Goal: Task Accomplishment & Management: Use online tool/utility

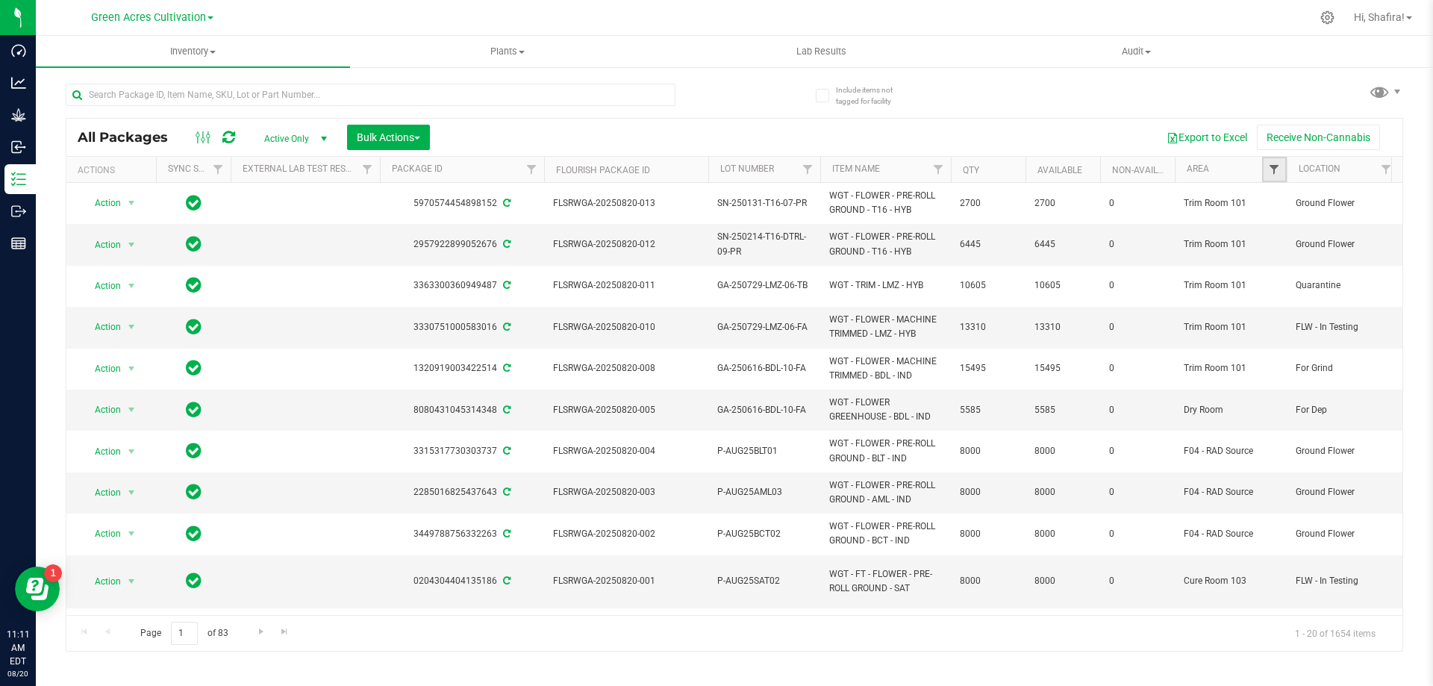
click at [1268, 175] on span "Filter" at bounding box center [1274, 169] width 12 height 12
type input "tr"
click at [1283, 338] on input "Trim Room 101" at bounding box center [1281, 339] width 10 height 10
checkbox input "true"
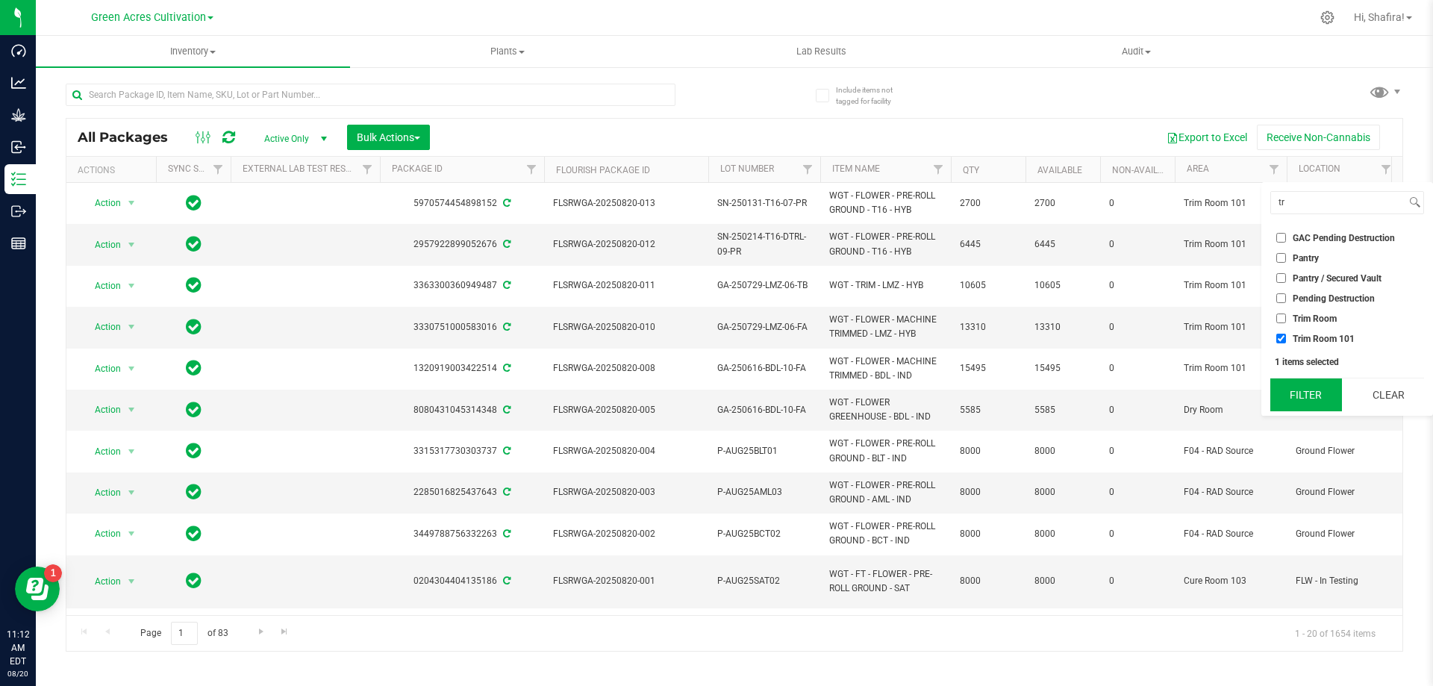
click at [1277, 396] on button "Filter" at bounding box center [1306, 394] width 72 height 33
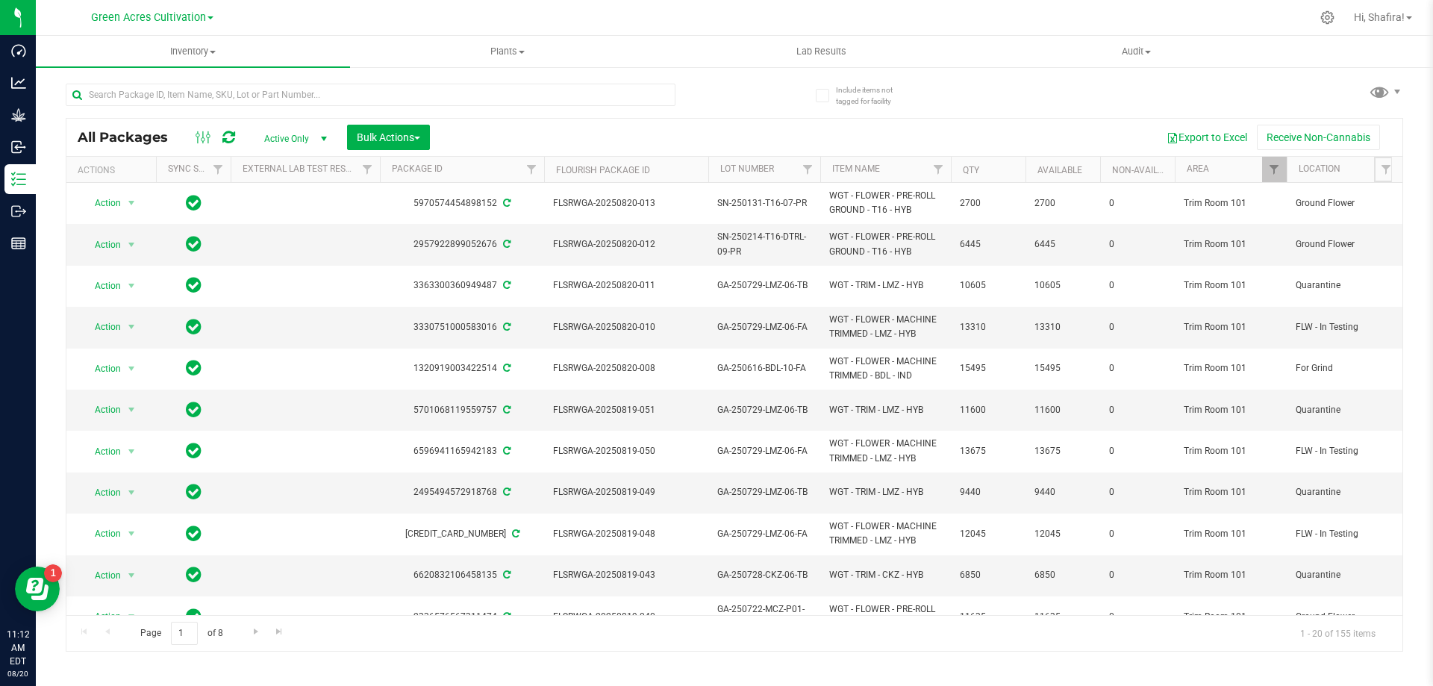
click at [1383, 171] on span "Filter" at bounding box center [1386, 169] width 12 height 12
type input "for"
click at [1278, 295] on input "For Grind" at bounding box center [1281, 298] width 10 height 10
checkbox input "true"
click at [1289, 381] on button "Filter" at bounding box center [1306, 374] width 72 height 33
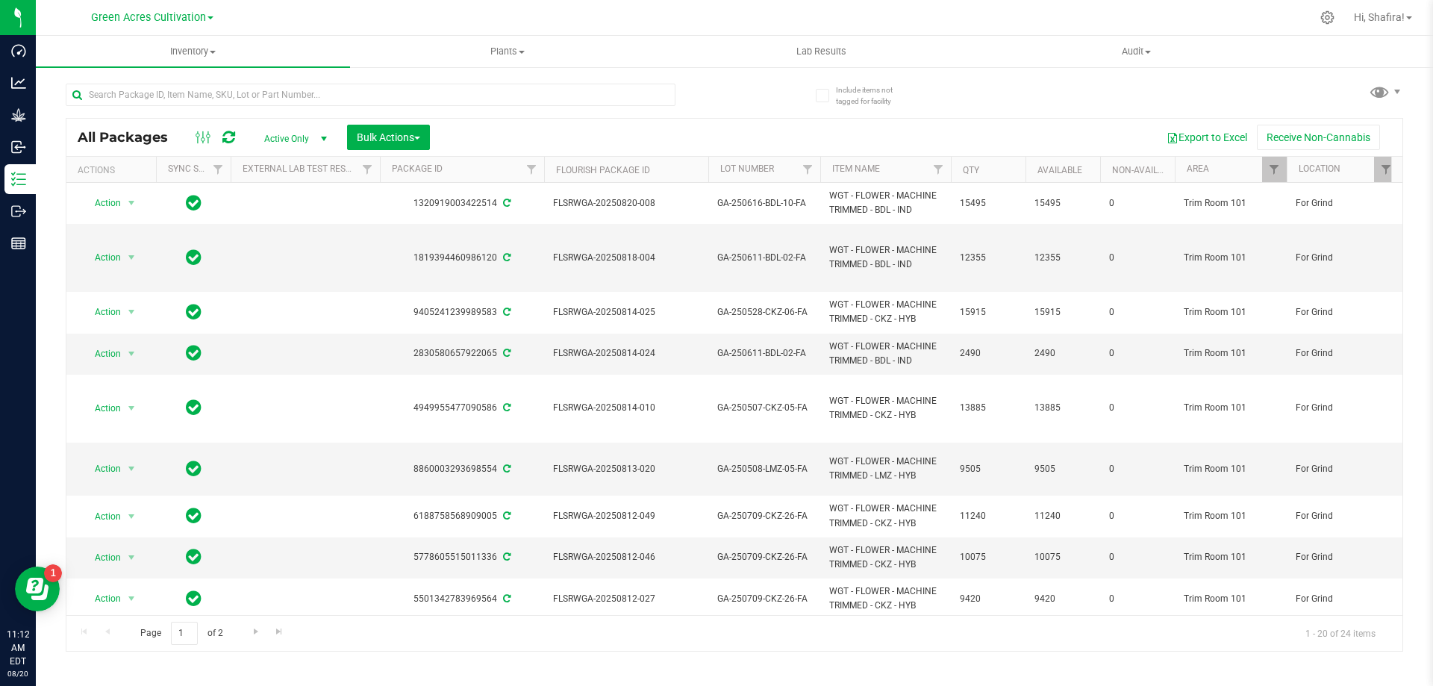
click at [898, 174] on th "Item Name" at bounding box center [885, 170] width 131 height 26
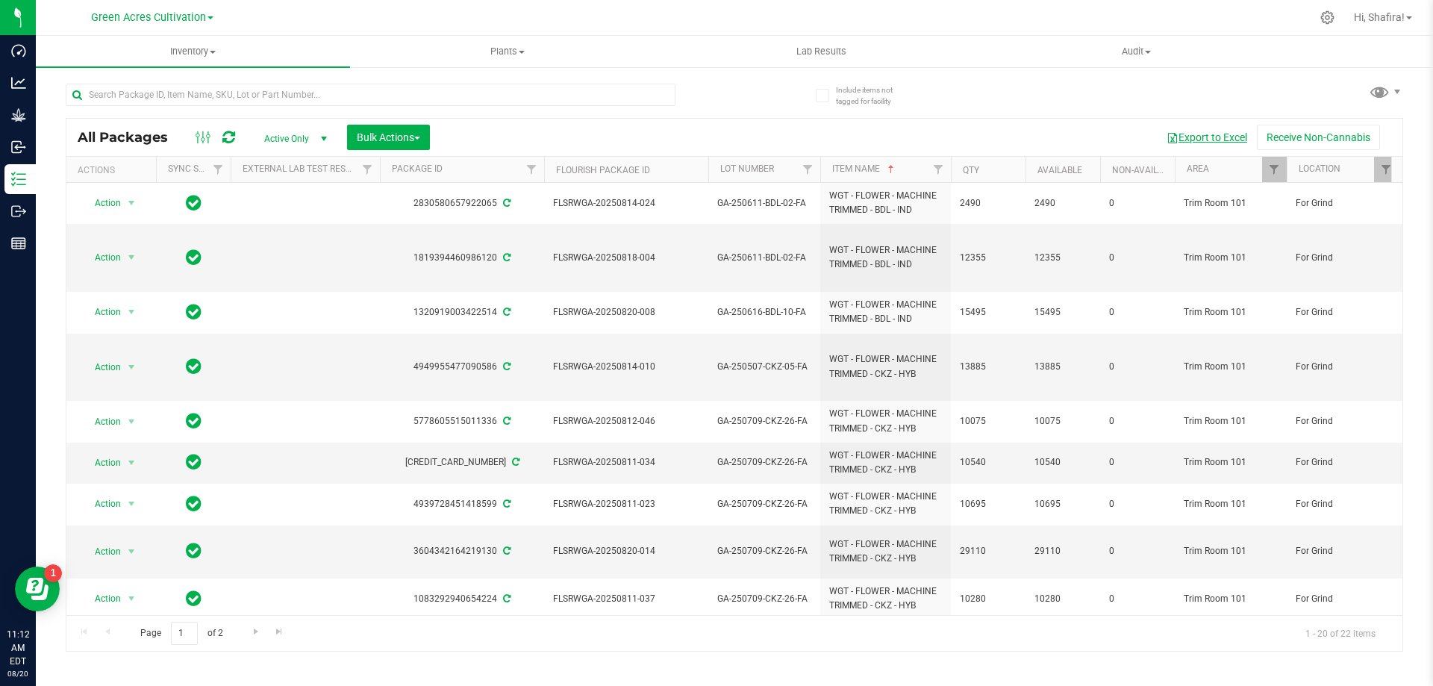
click at [1203, 134] on button "Export to Excel" at bounding box center [1206, 137] width 100 height 25
